Goal: Use online tool/utility: Utilize a website feature to perform a specific function

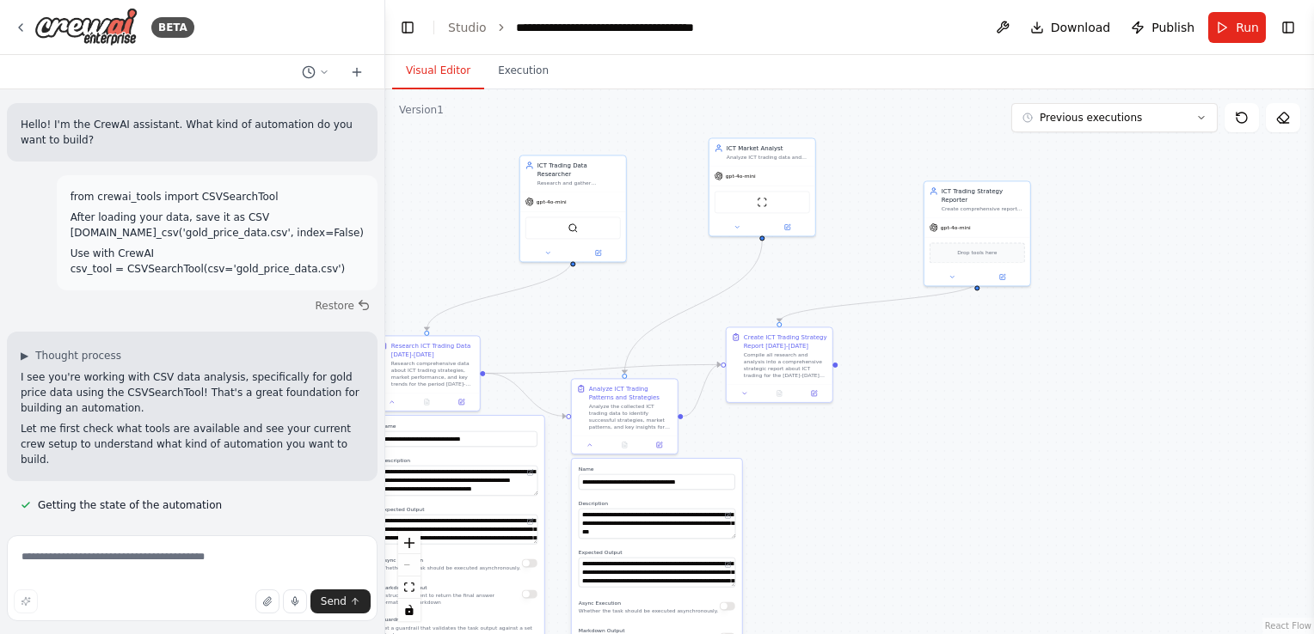
scroll to position [433, 0]
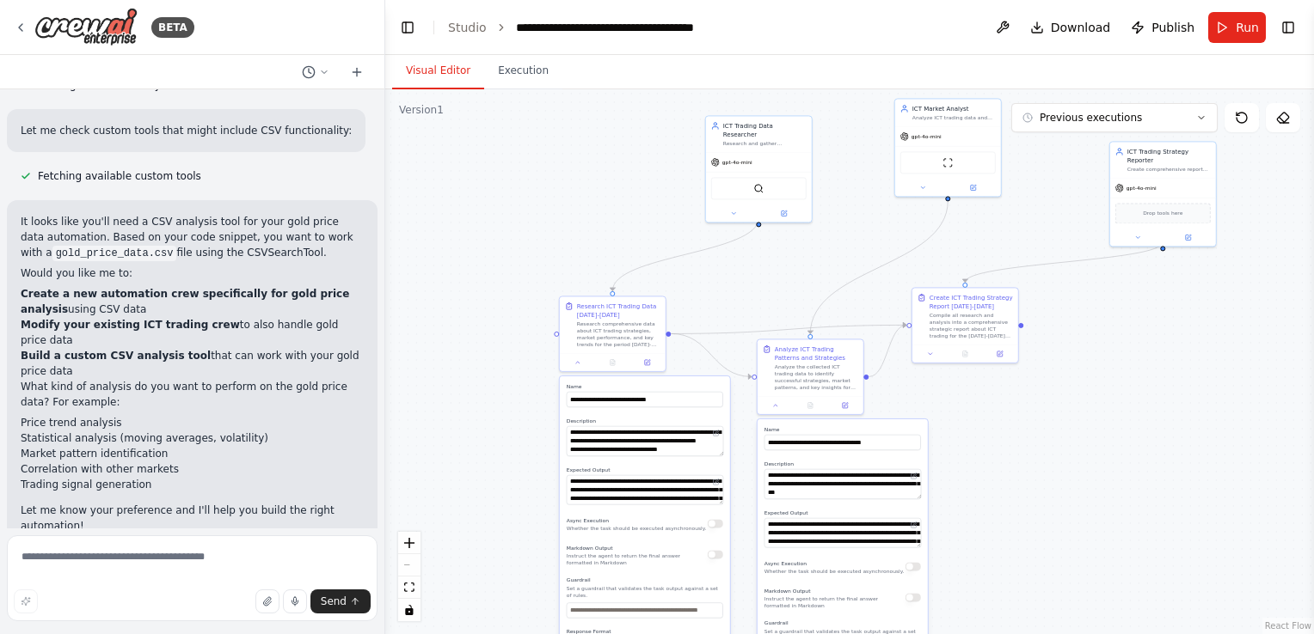
drag, startPoint x: 396, startPoint y: 243, endPoint x: 581, endPoint y: 205, distance: 188.8
click at [581, 205] on div ".deletable-edge-delete-btn { width: 20px; height: 20px; border: 0px solid #ffff…" at bounding box center [849, 361] width 928 height 545
click at [1238, 119] on icon at bounding box center [1241, 118] width 14 height 14
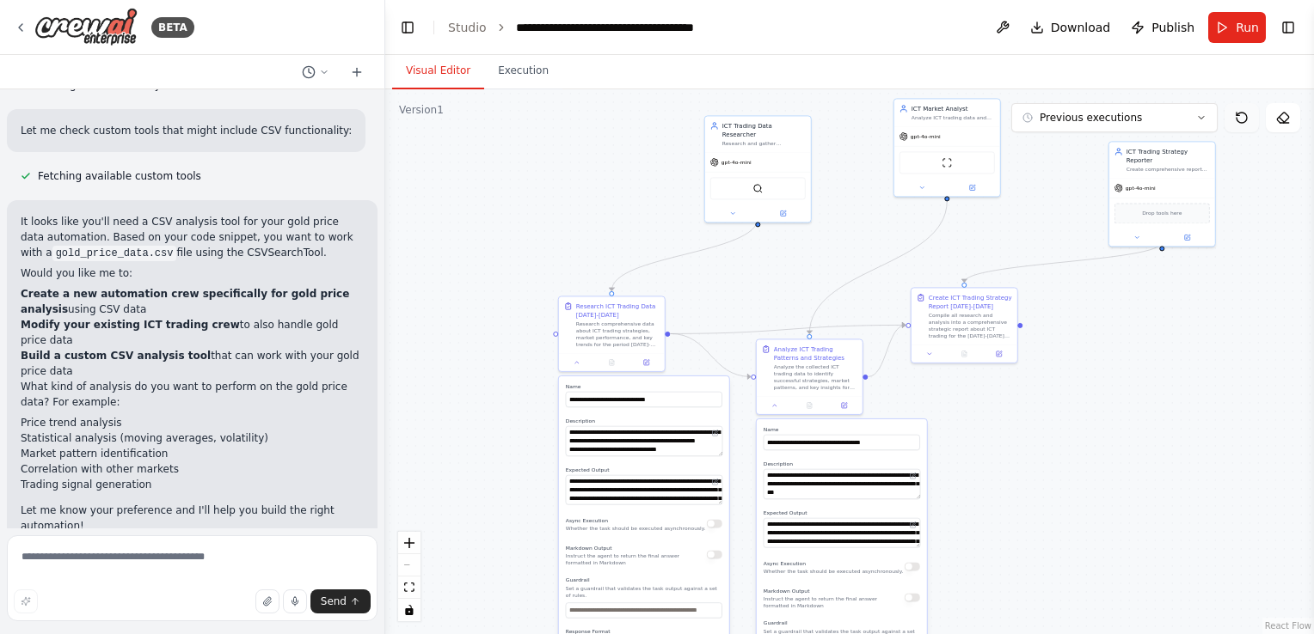
click at [1238, 119] on icon at bounding box center [1241, 118] width 14 height 14
click at [1224, 27] on button "Run" at bounding box center [1237, 27] width 58 height 31
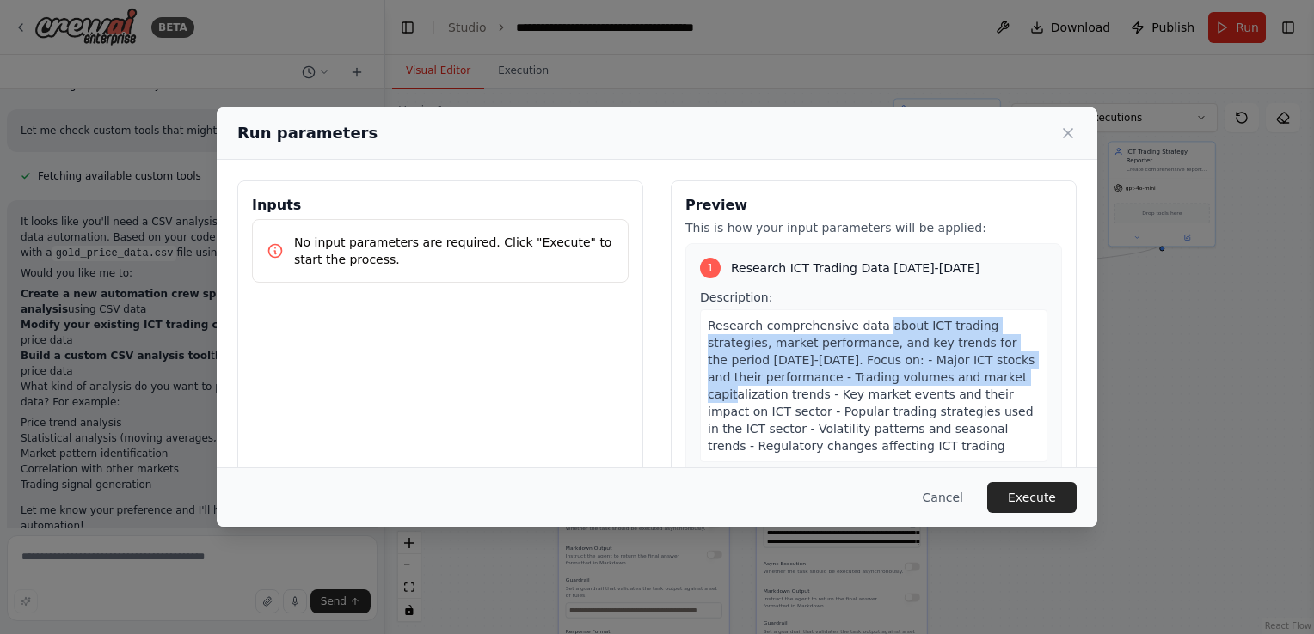
drag, startPoint x: 879, startPoint y: 350, endPoint x: 900, endPoint y: 373, distance: 31.1
click at [900, 373] on span "Research comprehensive data about ICT trading strategies, market performance, a…" at bounding box center [871, 386] width 327 height 134
click at [1025, 501] on button "Execute" at bounding box center [1031, 497] width 89 height 31
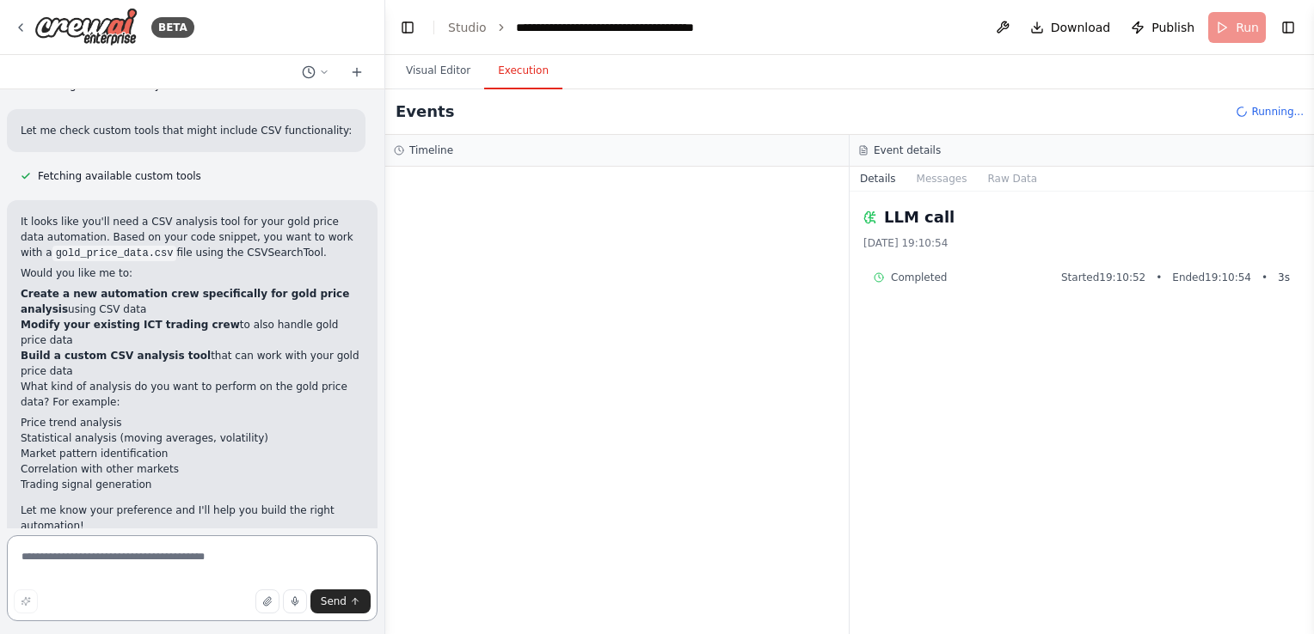
click at [102, 556] on textarea at bounding box center [192, 579] width 371 height 86
type textarea "***"
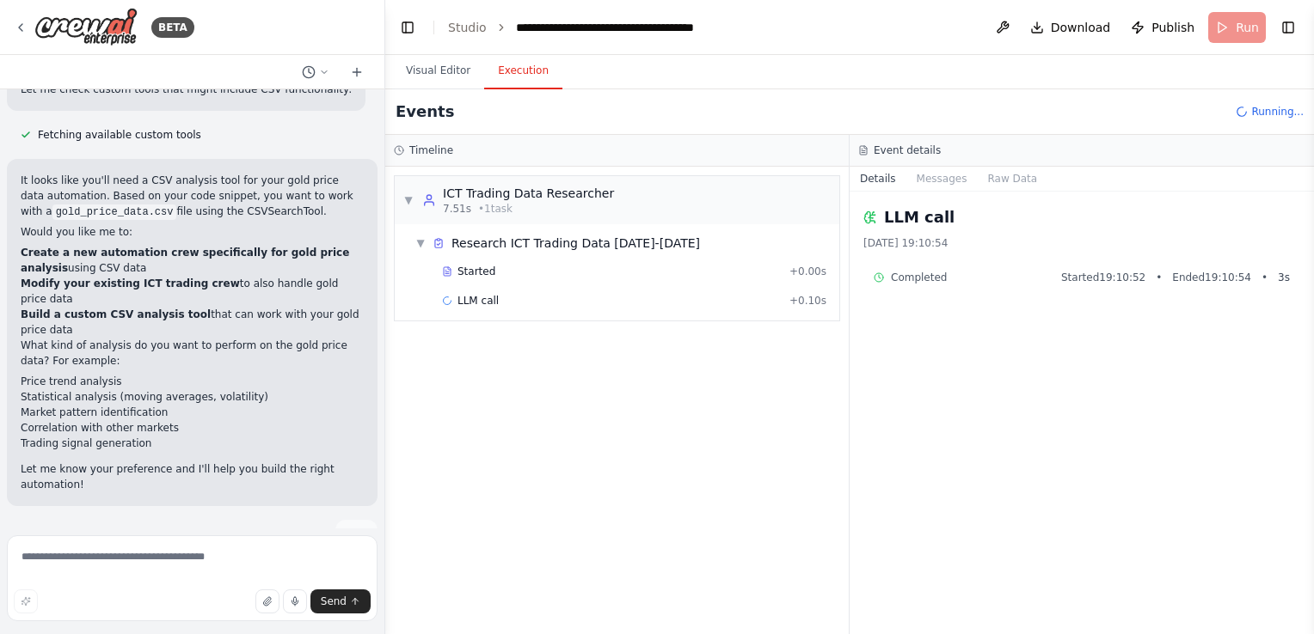
scroll to position [804, 0]
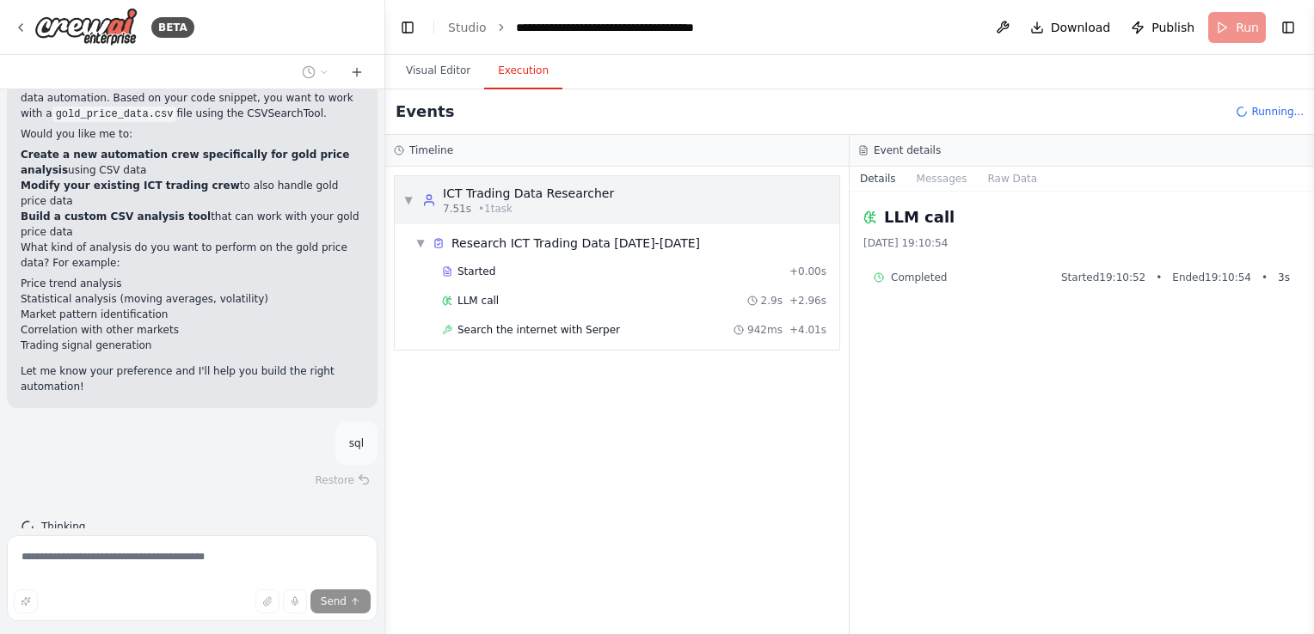
click at [498, 195] on div "ICT Trading Data Researcher" at bounding box center [528, 193] width 171 height 17
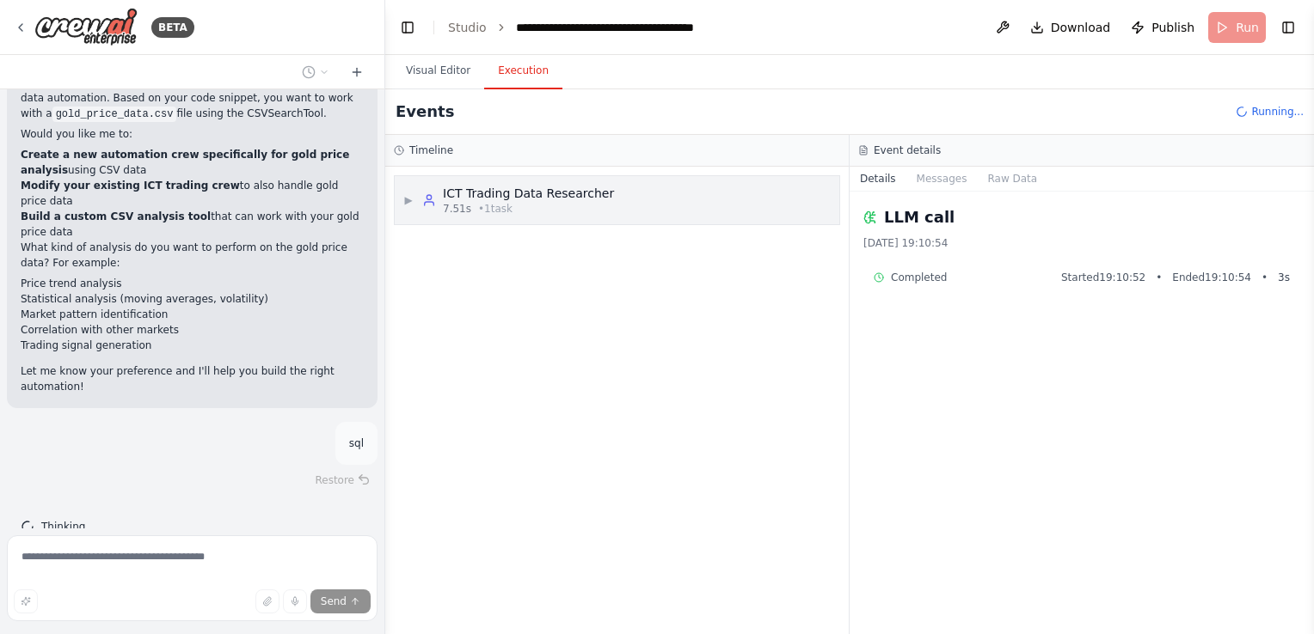
click at [498, 195] on div "ICT Trading Data Researcher" at bounding box center [528, 193] width 171 height 17
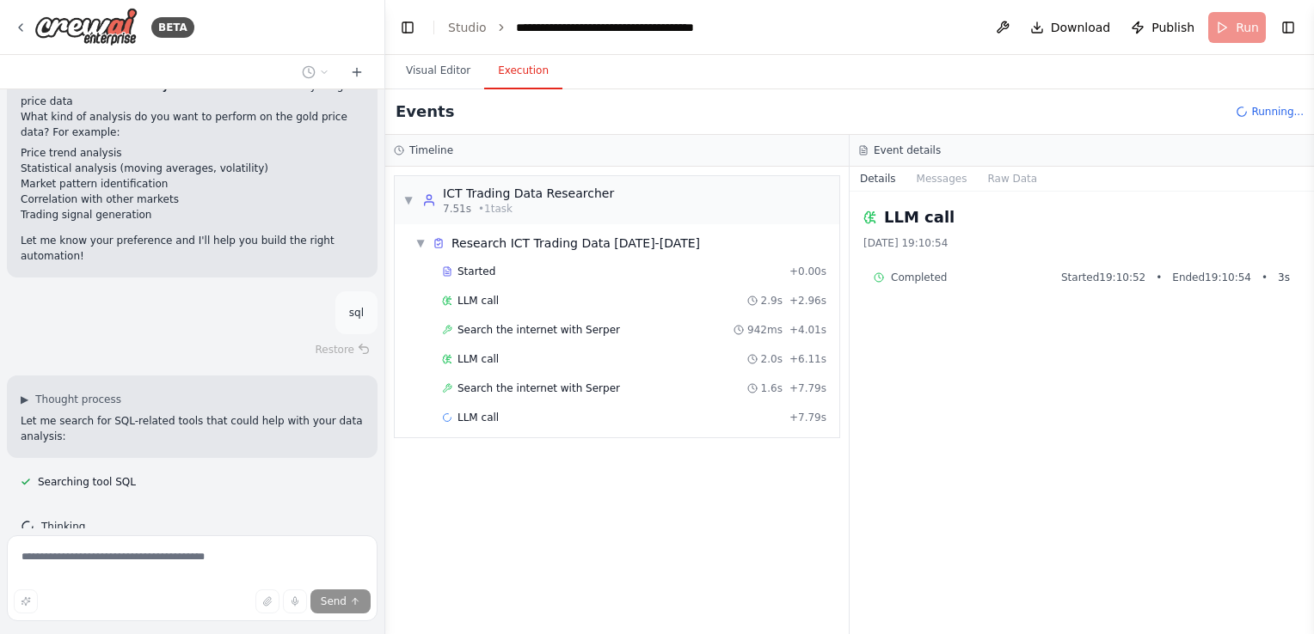
scroll to position [1026, 0]
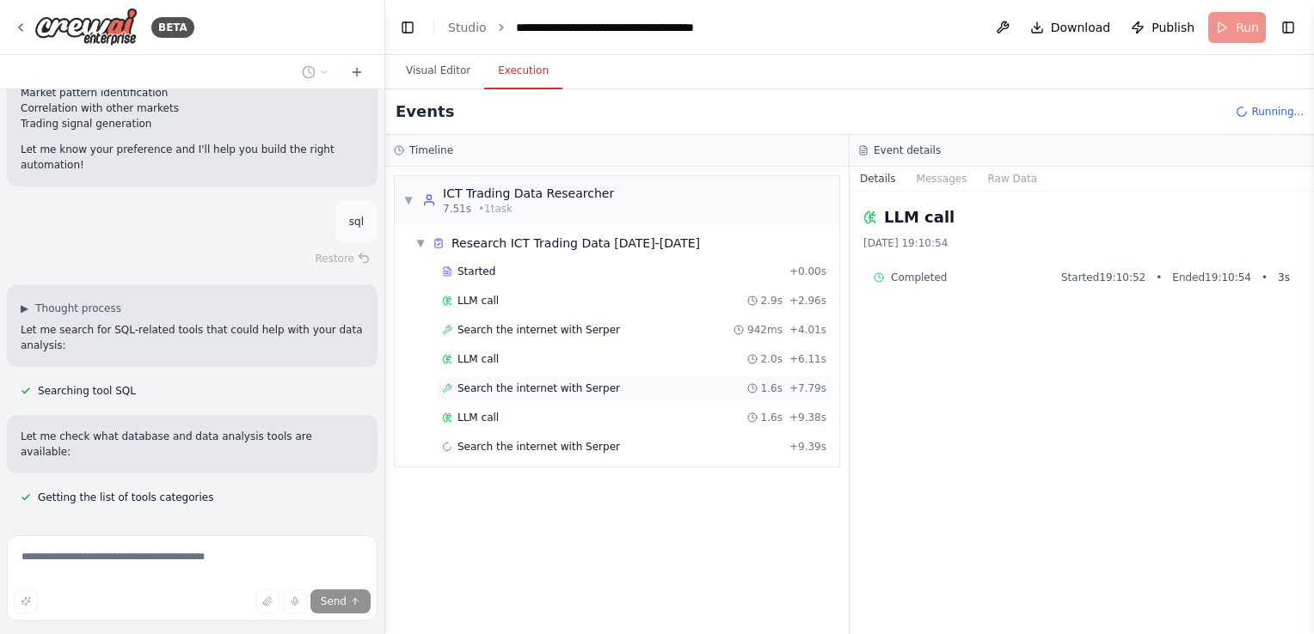
click at [643, 385] on div "Search the internet with [PERSON_NAME] 1.6s + 7.79s" at bounding box center [634, 389] width 384 height 14
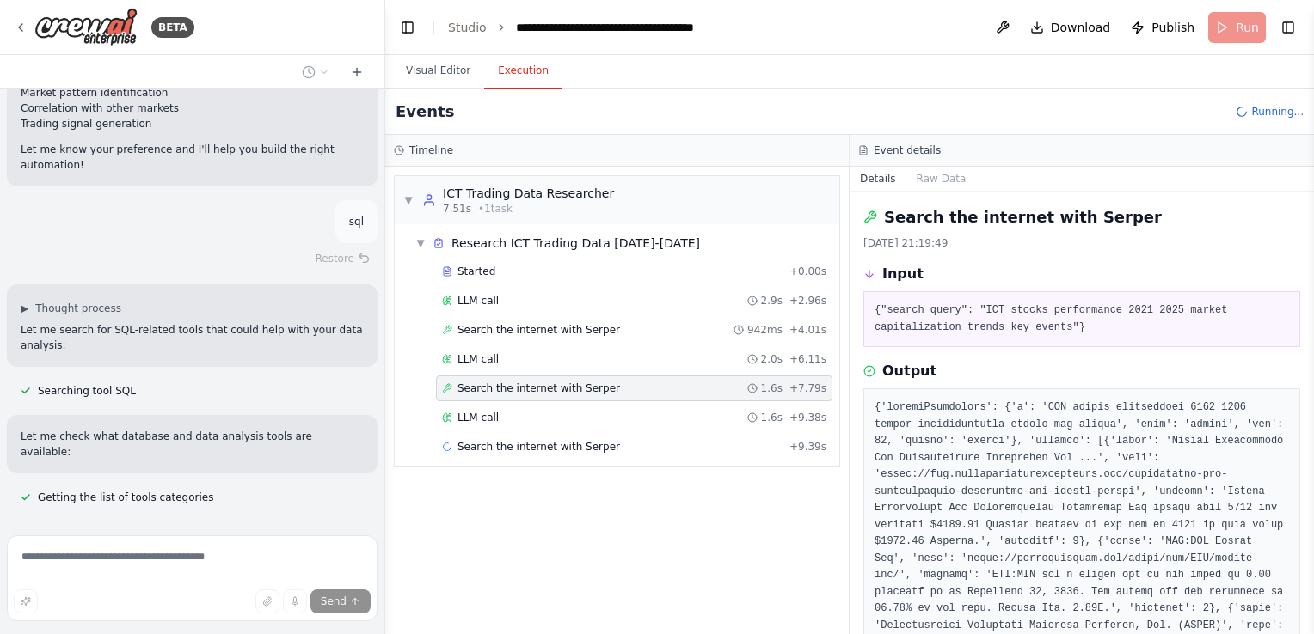
scroll to position [1060, 0]
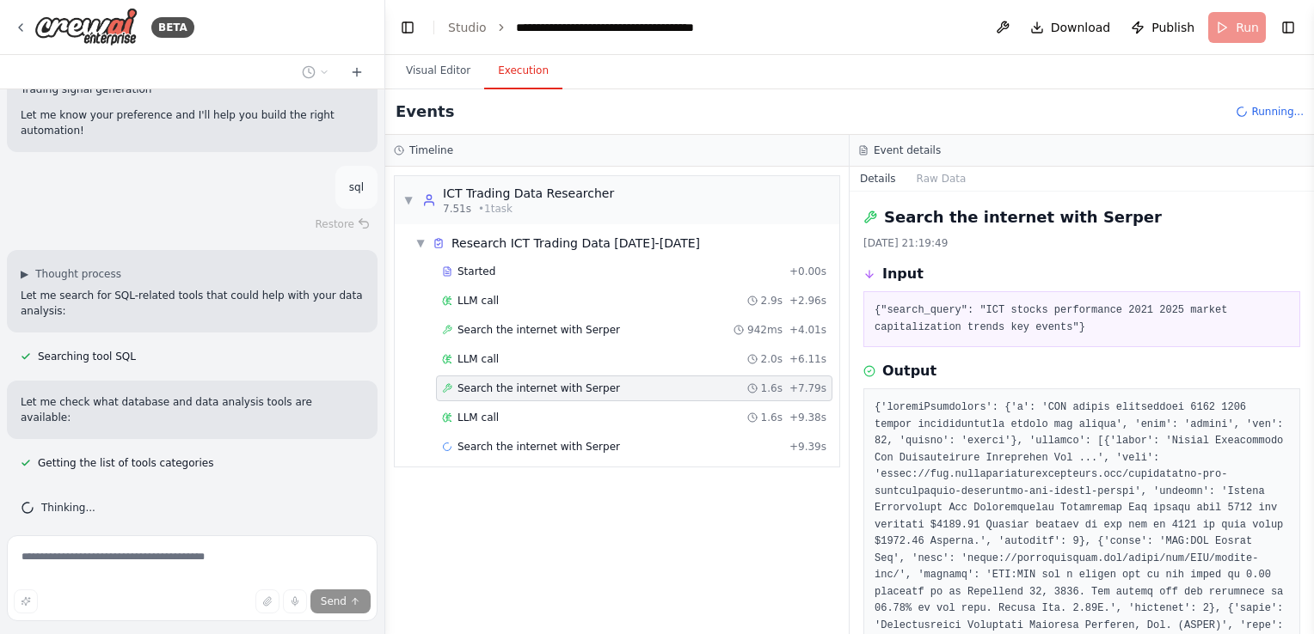
click at [589, 383] on span "Search the internet with Serper" at bounding box center [538, 389] width 162 height 14
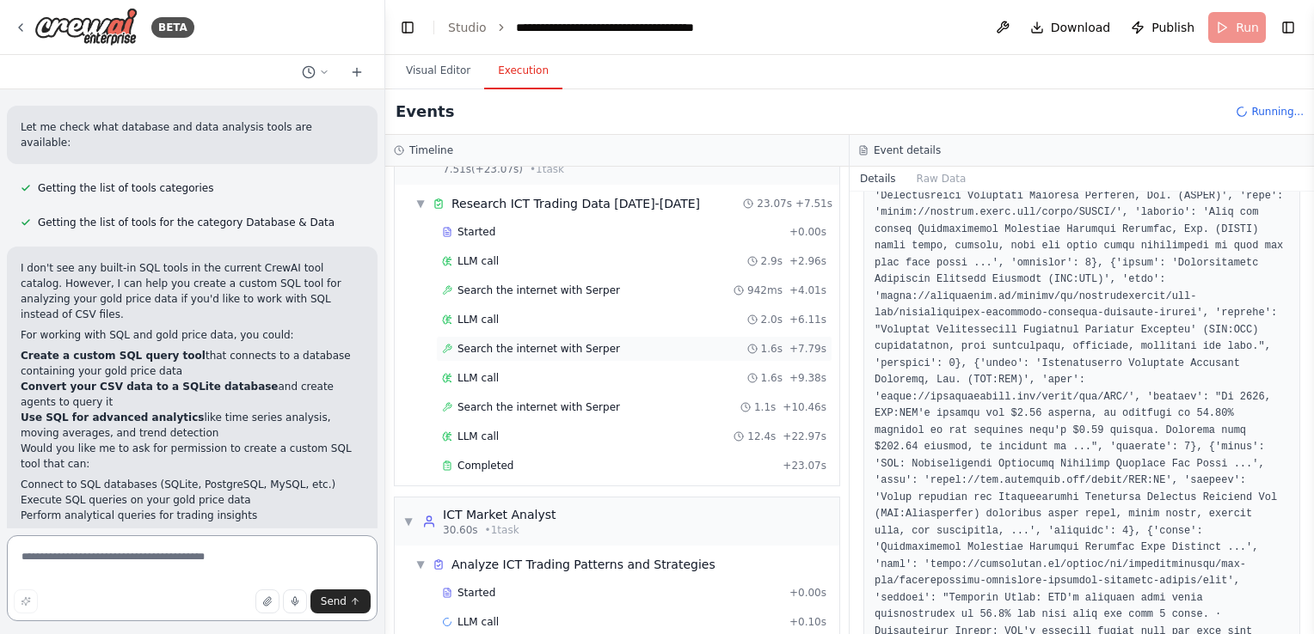
scroll to position [62, 0]
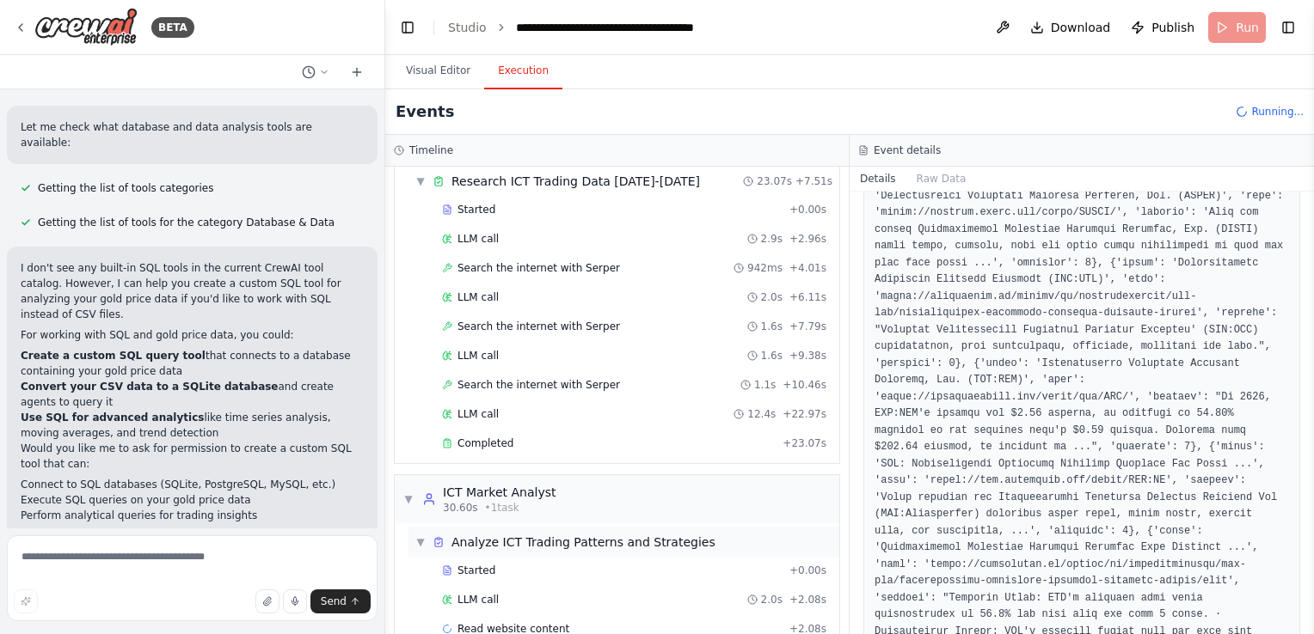
click at [551, 538] on span "Analyze ICT Trading Patterns and Strategies" at bounding box center [583, 542] width 264 height 17
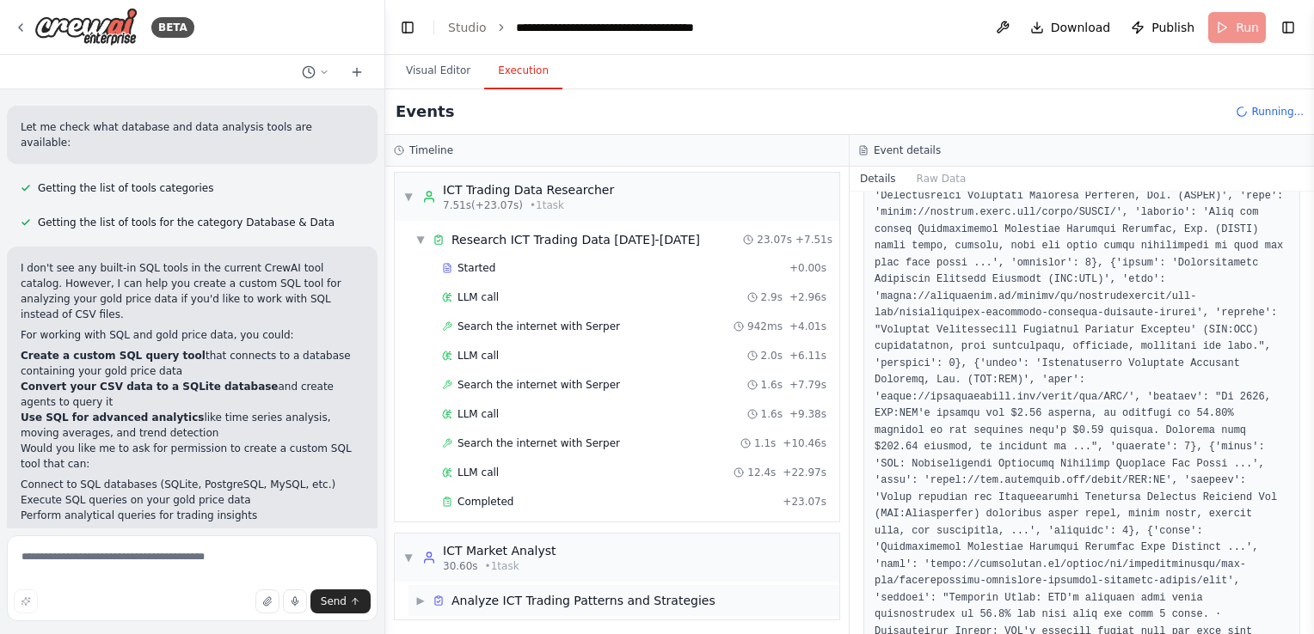
click at [531, 599] on span "Analyze ICT Trading Patterns and Strategies" at bounding box center [583, 600] width 264 height 17
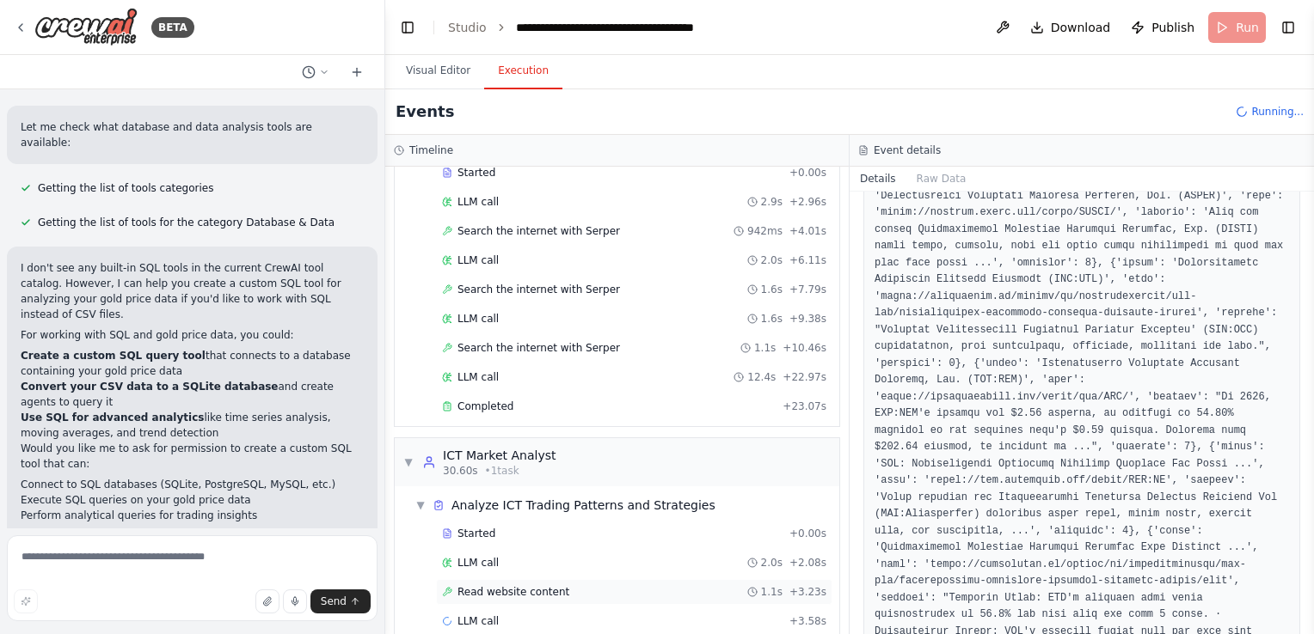
scroll to position [119, 0]
